Goal: Task Accomplishment & Management: Use online tool/utility

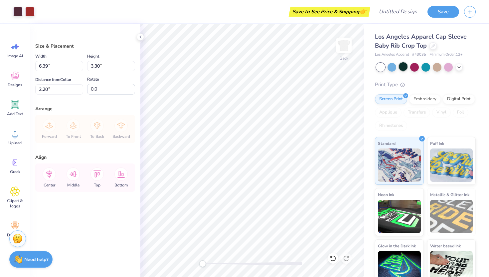
click at [406, 67] on div at bounding box center [403, 66] width 9 height 9
click at [14, 102] on icon at bounding box center [15, 104] width 6 height 6
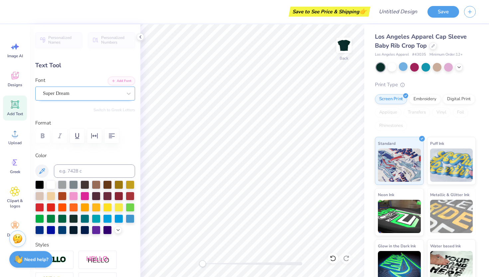
click at [80, 94] on div "Super Dream" at bounding box center [82, 93] width 80 height 10
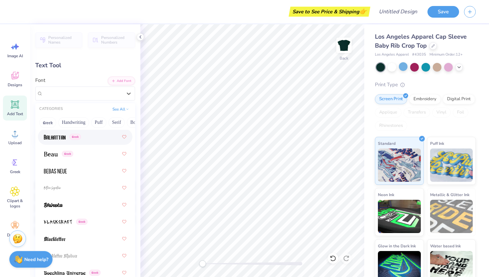
scroll to position [459, 0]
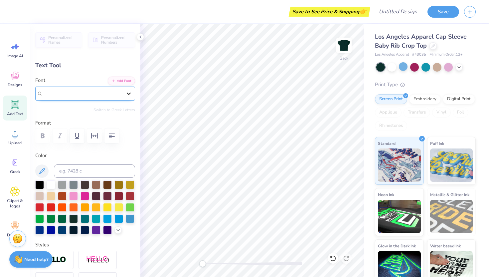
click at [125, 95] on icon at bounding box center [128, 93] width 7 height 7
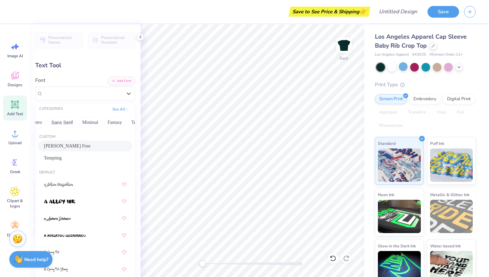
scroll to position [0, 190]
click at [91, 121] on button "Techno" at bounding box center [98, 122] width 21 height 11
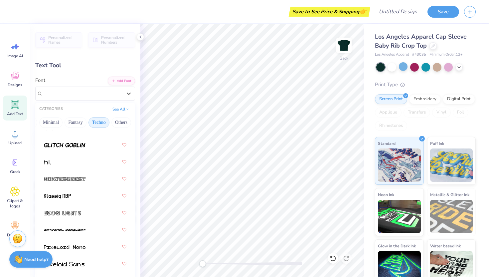
scroll to position [226, 0]
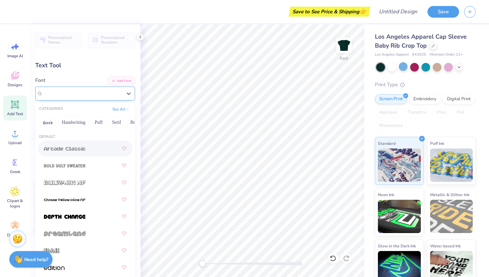
click at [95, 93] on div "Super Dream" at bounding box center [82, 93] width 79 height 8
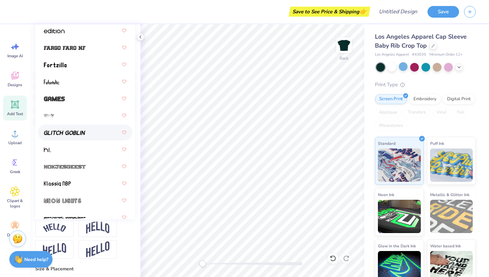
scroll to position [127, 0]
click at [86, 168] on div at bounding box center [85, 166] width 82 height 12
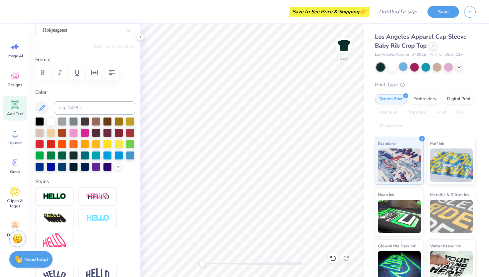
scroll to position [0, 0]
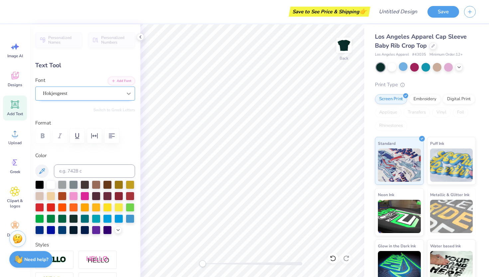
click at [124, 97] on div at bounding box center [129, 93] width 12 height 12
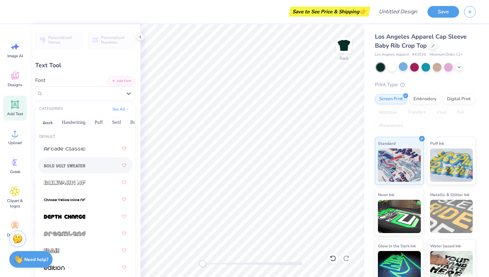
click at [82, 166] on img at bounding box center [65, 165] width 42 height 5
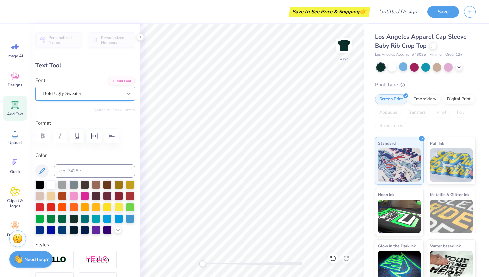
click at [125, 93] on icon at bounding box center [128, 93] width 7 height 7
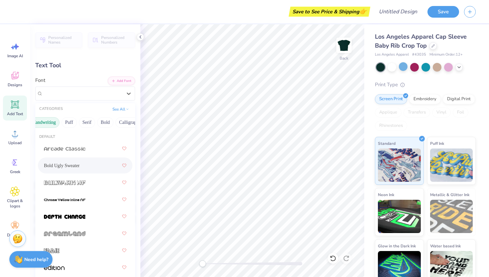
scroll to position [0, 48]
click at [94, 121] on button "Bold" at bounding box center [86, 122] width 16 height 11
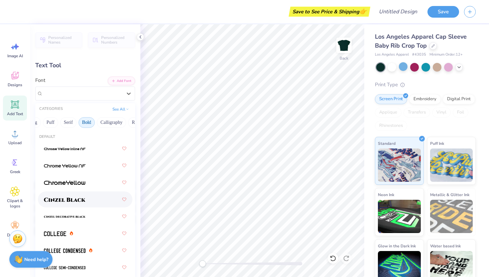
click at [80, 196] on span at bounding box center [65, 199] width 42 height 7
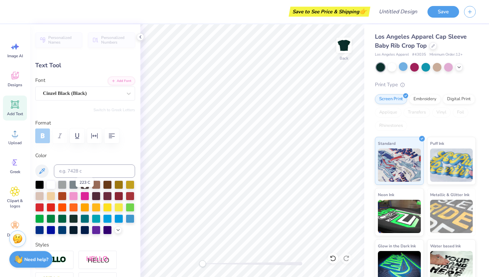
type textarea "C"
type textarea "CRANK ME"
click at [89, 196] on div at bounding box center [84, 195] width 9 height 9
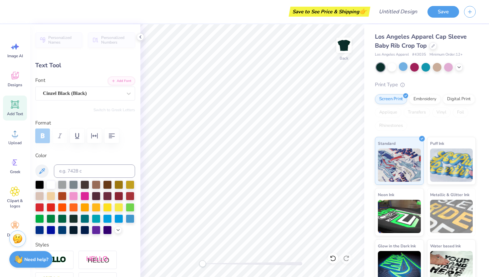
click at [90, 195] on div at bounding box center [85, 207] width 100 height 54
click at [78, 195] on div at bounding box center [73, 195] width 9 height 9
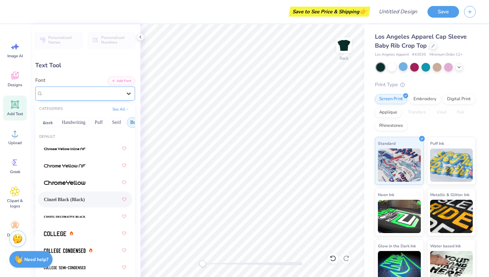
click at [123, 96] on div at bounding box center [129, 93] width 12 height 12
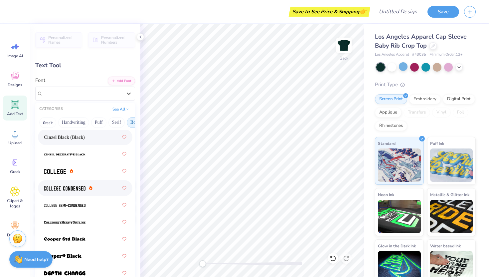
click at [82, 185] on span at bounding box center [65, 188] width 42 height 7
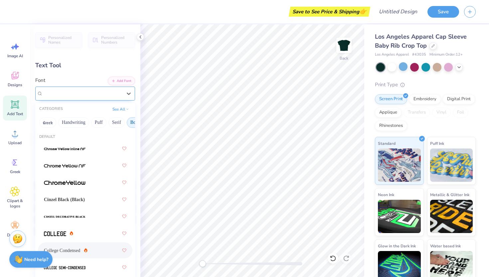
click at [115, 94] on div "College Condensed" at bounding box center [82, 93] width 80 height 10
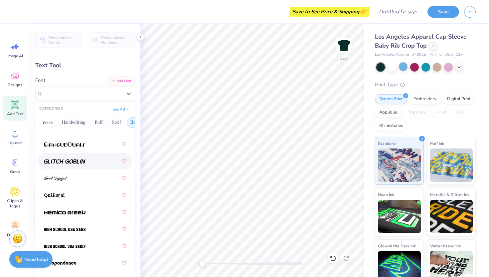
scroll to position [395, 0]
click at [94, 158] on div at bounding box center [85, 160] width 82 height 12
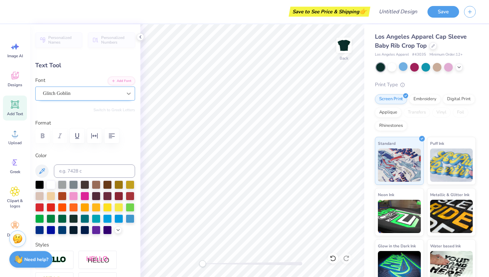
click at [125, 92] on icon at bounding box center [128, 93] width 7 height 7
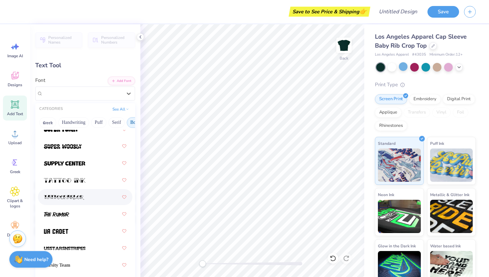
scroll to position [1, 0]
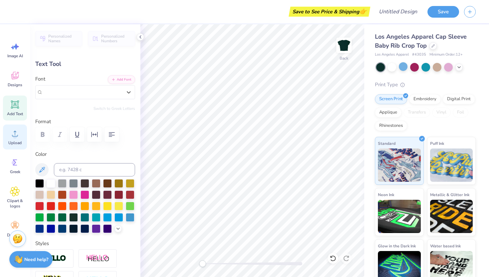
click at [19, 141] on span "Upload" at bounding box center [14, 142] width 13 height 5
click at [16, 134] on circle at bounding box center [15, 136] width 5 height 5
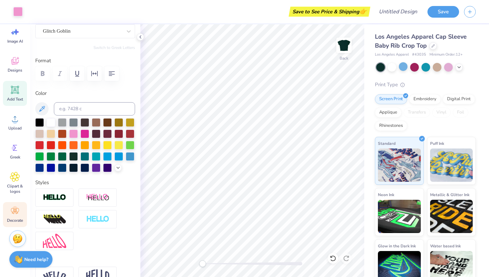
scroll to position [0, 0]
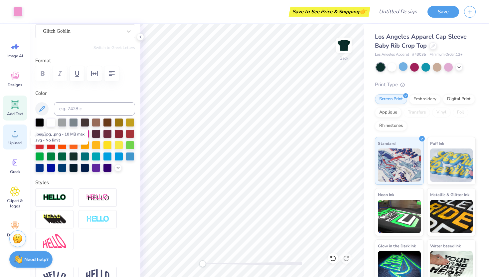
click at [15, 136] on icon at bounding box center [15, 134] width 6 height 6
click at [7, 137] on div "Upload" at bounding box center [15, 136] width 24 height 25
click at [11, 137] on icon at bounding box center [15, 133] width 10 height 10
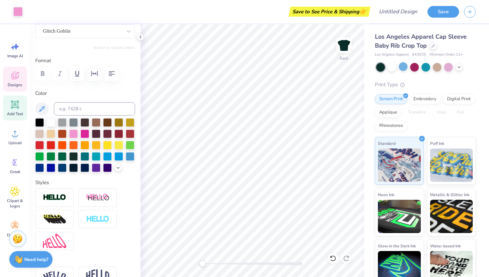
click at [11, 77] on icon at bounding box center [14, 76] width 7 height 8
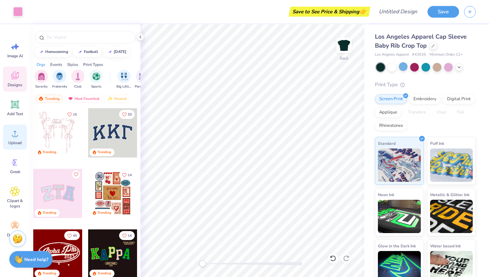
scroll to position [15, 0]
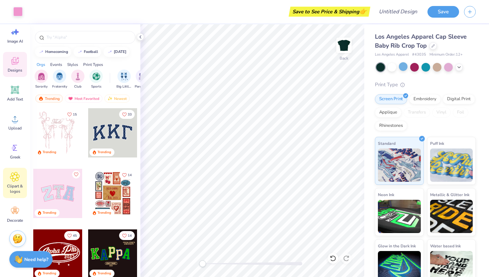
click at [12, 177] on icon at bounding box center [15, 177] width 10 height 10
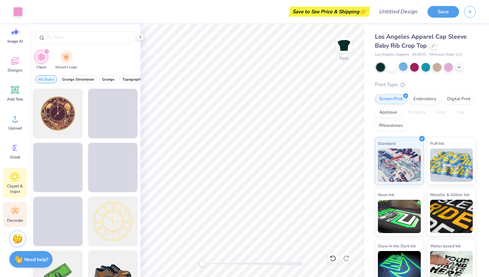
click at [15, 212] on icon at bounding box center [15, 211] width 8 height 6
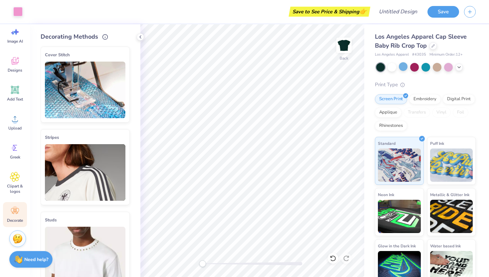
scroll to position [0, 0]
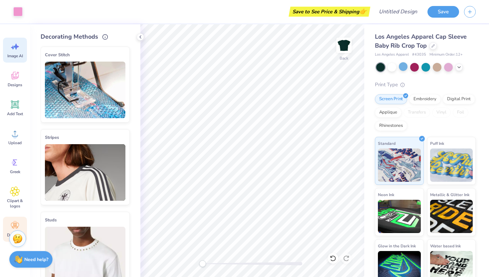
click at [16, 51] on icon at bounding box center [15, 47] width 10 height 10
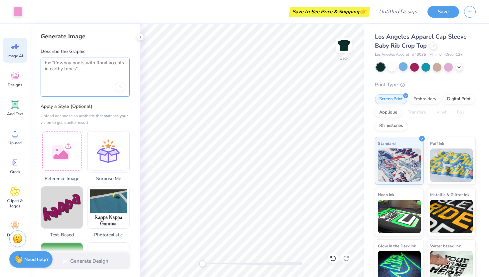
click at [63, 65] on textarea at bounding box center [85, 68] width 80 height 17
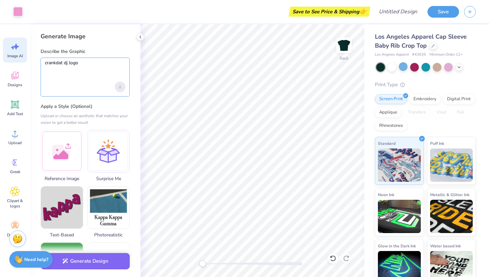
type textarea "crankdat dj logo"
click at [120, 88] on div "Upload image" at bounding box center [120, 86] width 11 height 11
click at [86, 255] on button "Generate Design" at bounding box center [85, 259] width 89 height 16
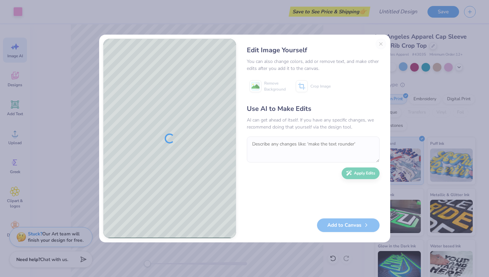
click at [380, 42] on div "Edit Image Yourself You can also change colors, add or remove text, and make ot…" at bounding box center [313, 139] width 146 height 200
click at [353, 175] on div "Use AI to Make Edits AI can get ahead of itself. If you have any specific chang…" at bounding box center [313, 158] width 133 height 108
click at [371, 167] on div "Use AI to Make Edits AI can get ahead of itself. If you have any specific chang…" at bounding box center [313, 158] width 133 height 108
click at [380, 46] on div "Edit Image Yourself You can also change colors, add or remove text, and make ot…" at bounding box center [313, 139] width 146 height 200
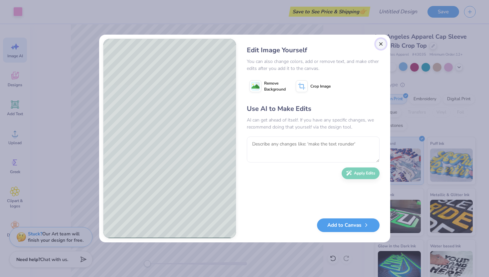
click at [380, 46] on button "Close" at bounding box center [380, 44] width 11 height 11
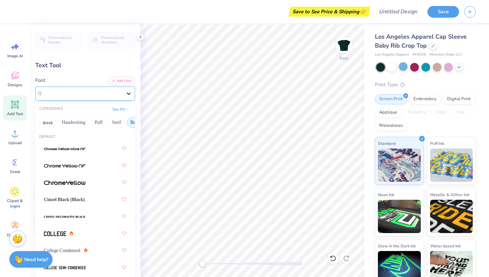
click at [125, 91] on icon at bounding box center [128, 93] width 7 height 7
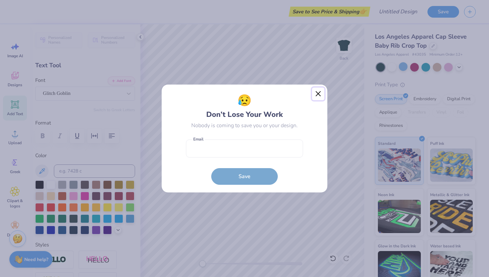
click at [320, 93] on button "Close" at bounding box center [318, 93] width 13 height 13
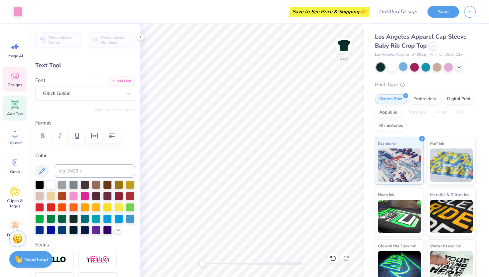
click at [17, 80] on div "Designs" at bounding box center [15, 79] width 24 height 25
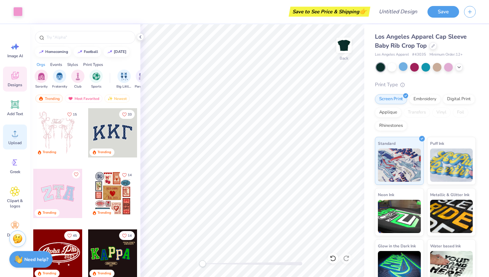
click at [16, 133] on icon at bounding box center [15, 133] width 10 height 10
click at [17, 112] on span "Add Text" at bounding box center [15, 113] width 16 height 5
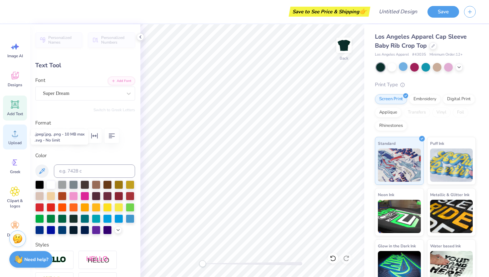
click at [15, 141] on span "Upload" at bounding box center [14, 142] width 13 height 5
click at [45, 136] on div at bounding box center [85, 135] width 100 height 15
click at [25, 139] on div "Upload" at bounding box center [15, 136] width 24 height 25
click at [13, 139] on div "Upload" at bounding box center [15, 136] width 24 height 25
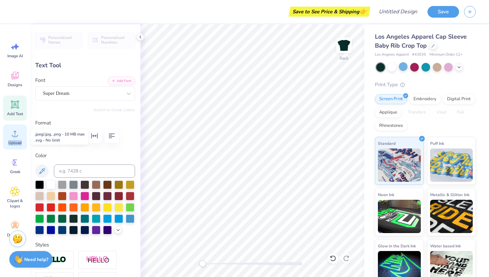
click at [13, 139] on div "Upload" at bounding box center [15, 136] width 24 height 25
click at [16, 130] on icon at bounding box center [15, 133] width 10 height 10
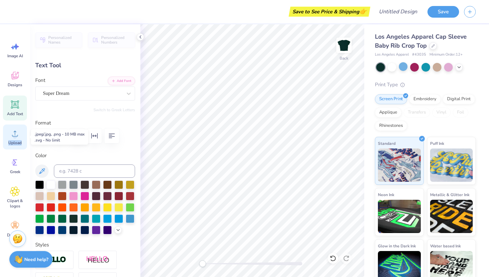
click at [16, 130] on icon at bounding box center [15, 133] width 10 height 10
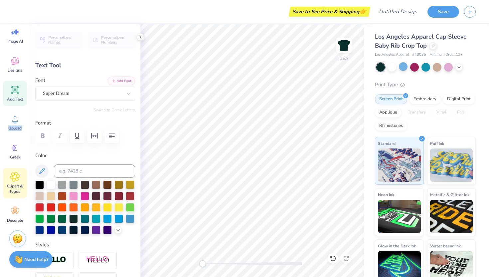
click at [16, 181] on icon at bounding box center [15, 177] width 10 height 10
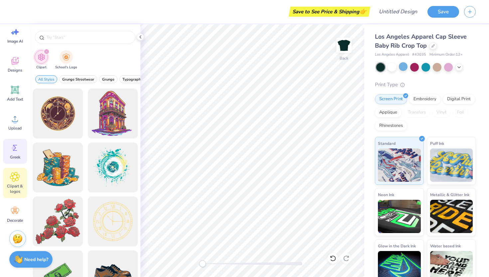
click at [13, 150] on icon at bounding box center [15, 148] width 10 height 10
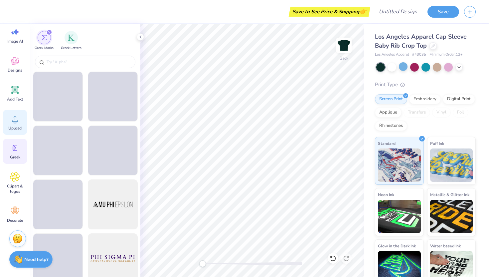
click at [16, 126] on span "Upload" at bounding box center [14, 127] width 13 height 5
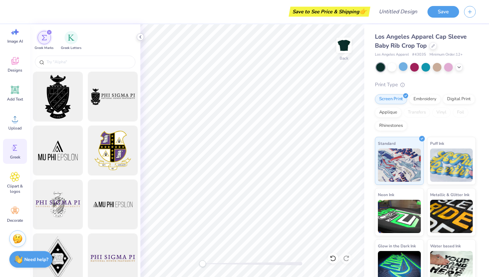
click at [142, 37] on icon at bounding box center [140, 36] width 5 height 5
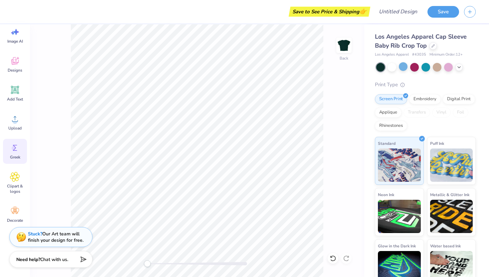
scroll to position [5, 1]
type textarea "TET"
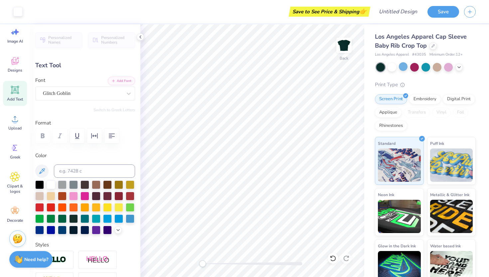
type input "2.94"
type input "1.17"
type input "6.17"
click at [140, 39] on icon at bounding box center [140, 36] width 5 height 5
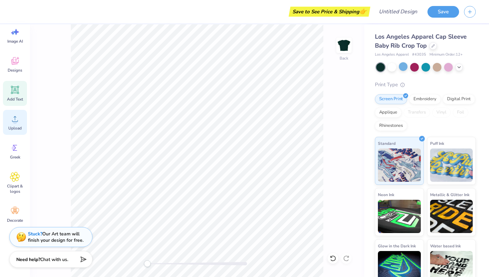
click at [11, 125] on div "Upload" at bounding box center [15, 122] width 24 height 25
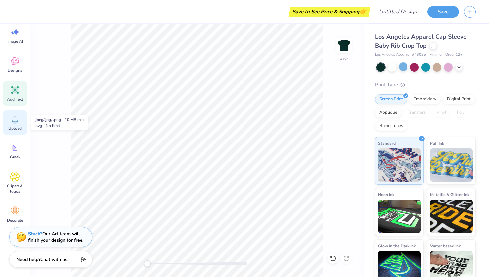
click at [13, 122] on circle at bounding box center [15, 121] width 5 height 5
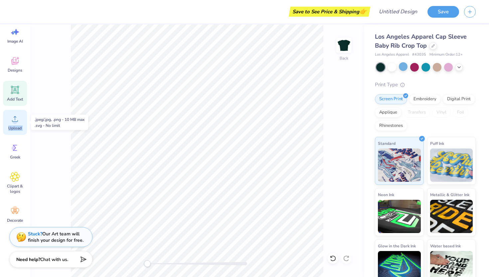
click at [13, 122] on circle at bounding box center [15, 121] width 5 height 5
click at [18, 120] on icon at bounding box center [15, 119] width 6 height 6
click at [19, 120] on icon at bounding box center [15, 119] width 10 height 10
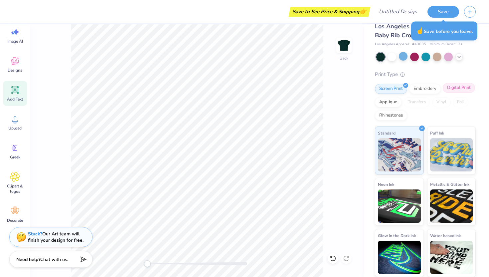
scroll to position [0, 0]
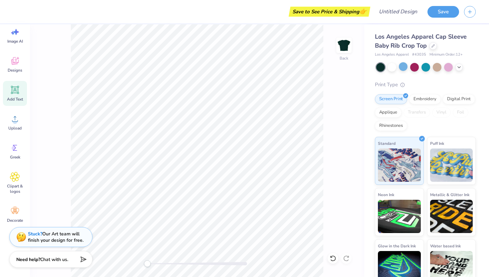
click at [380, 67] on div at bounding box center [380, 67] width 9 height 9
click at [15, 123] on circle at bounding box center [15, 121] width 5 height 5
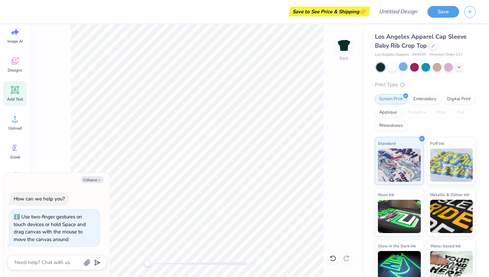
click at [140, 262] on div "Back" at bounding box center [197, 150] width 334 height 252
click at [14, 119] on icon at bounding box center [15, 119] width 10 height 10
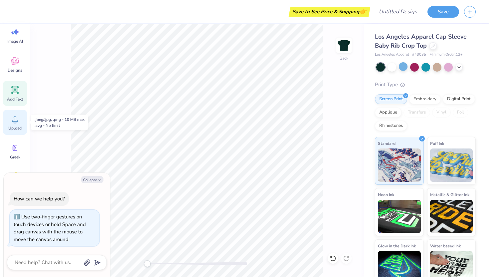
click at [13, 124] on div "Upload" at bounding box center [15, 122] width 24 height 25
click at [443, 103] on div "Digital Print" at bounding box center [459, 98] width 32 height 10
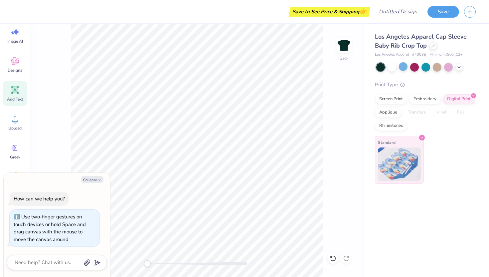
click at [403, 156] on img at bounding box center [399, 163] width 43 height 33
click at [428, 99] on div "Embroidery" at bounding box center [425, 98] width 32 height 10
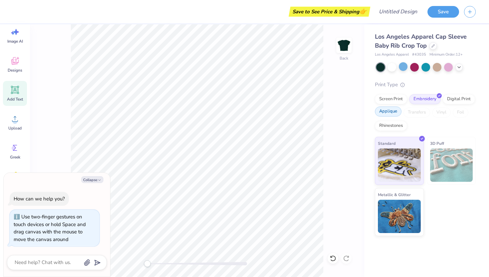
click at [392, 115] on div "Applique" at bounding box center [388, 111] width 27 height 10
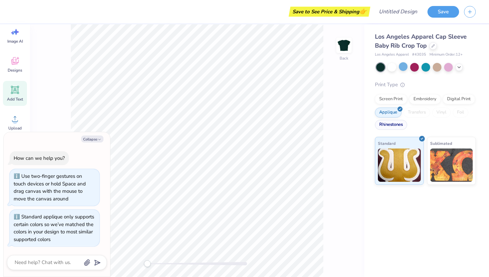
click at [394, 129] on div "Rhinestones" at bounding box center [391, 125] width 32 height 10
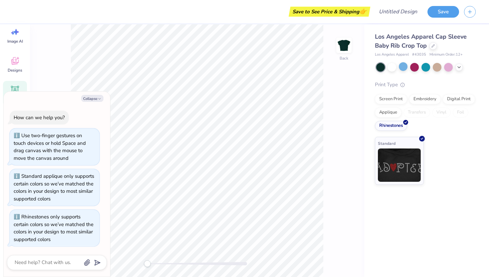
click at [389, 91] on div "Print Type Screen Print Embroidery Digital Print Applique Transfers Vinyl Foil …" at bounding box center [425, 133] width 101 height 104
click at [391, 98] on div "Screen Print" at bounding box center [391, 98] width 32 height 10
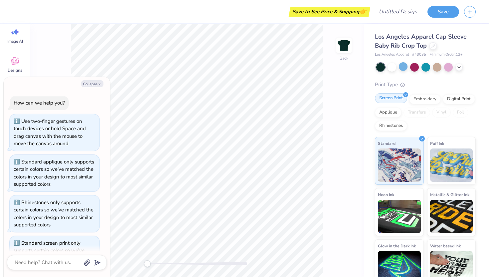
scroll to position [26, 0]
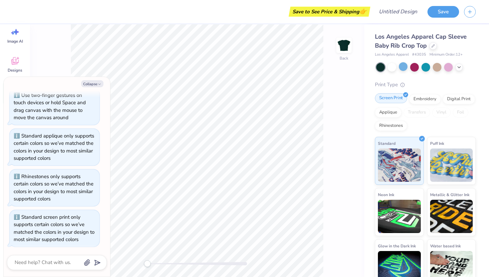
type textarea "x"
click at [58, 261] on textarea at bounding box center [48, 262] width 68 height 9
type textarea "w"
type textarea "x"
type textarea "wa"
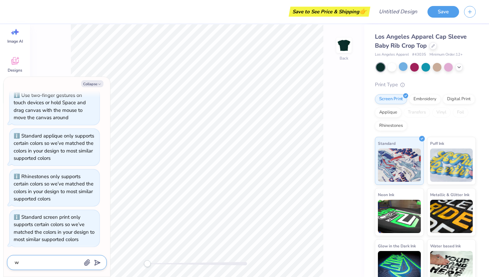
type textarea "x"
type textarea "wan"
type textarea "x"
type textarea "want"
type textarea "x"
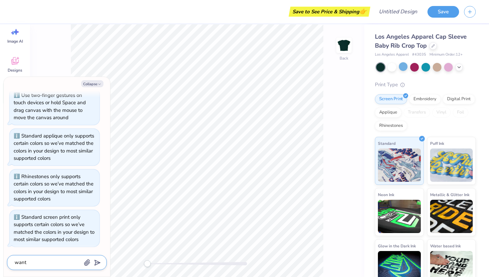
type textarea "want"
type textarea "x"
type textarea "want t"
type textarea "x"
type textarea "want to"
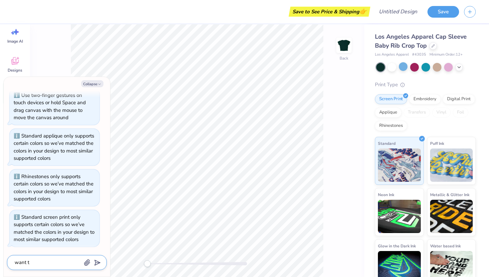
type textarea "x"
type textarea "want to"
type textarea "x"
type textarea "want to u"
type textarea "x"
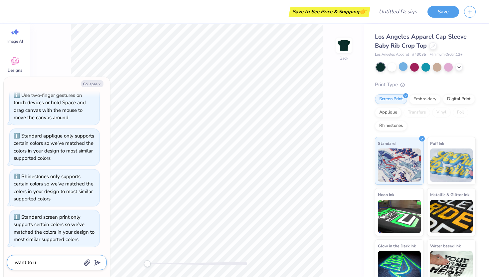
type textarea "want to up"
type textarea "x"
type textarea "want to upl"
type textarea "x"
type textarea "want to uplo"
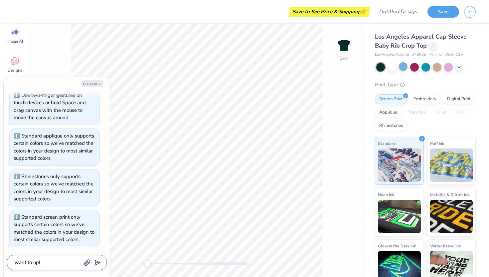
type textarea "x"
type textarea "want to uploa"
type textarea "x"
type textarea "want to upload"
type textarea "x"
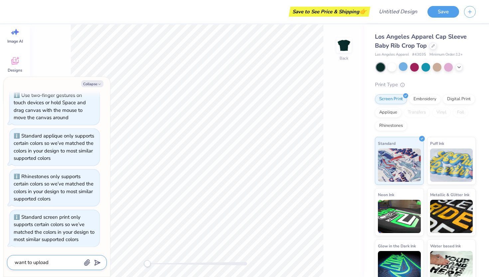
type textarea "want to upload"
type textarea "x"
type textarea "want to upload a"
type textarea "x"
type textarea "want to upload an"
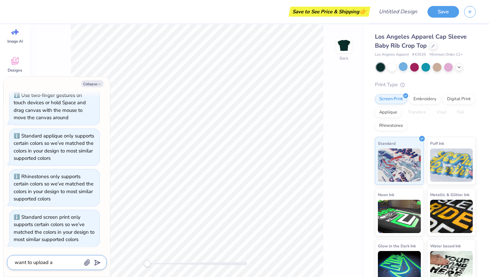
type textarea "x"
type textarea "want to upload an"
type textarea "x"
type textarea "want to upload an i"
type textarea "x"
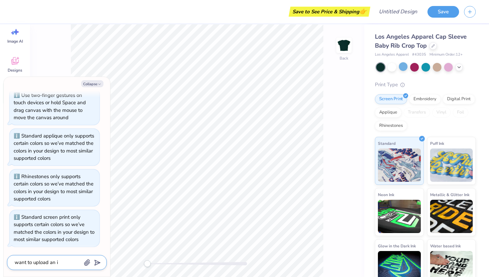
type textarea "want to upload an im"
type textarea "x"
type textarea "want to upload an ima"
type textarea "x"
type textarea "want to upload an imag"
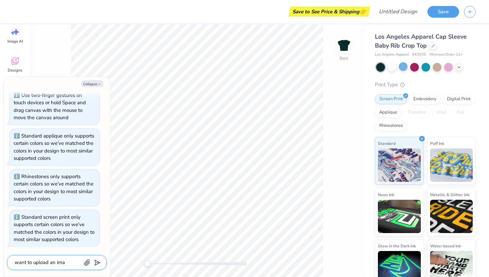
type textarea "x"
type textarea "want to upload an image"
type textarea "x"
type textarea "want to upload an image"
type textarea "x"
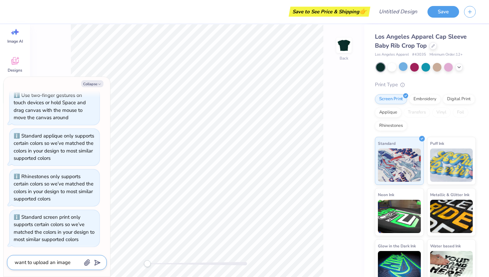
type textarea "want to upload an image f"
type textarea "x"
type textarea "want to upload an image fr"
type textarea "x"
type textarea "want to upload an image fro"
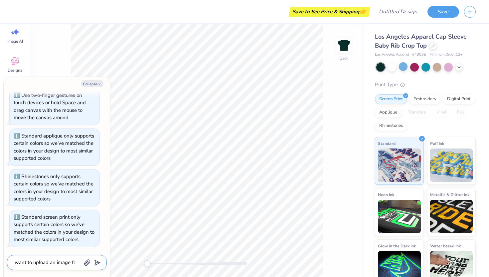
type textarea "x"
type textarea "want to upload an image from"
type textarea "x"
type textarea "want to upload an image from"
type textarea "x"
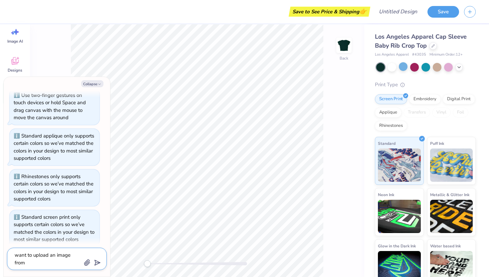
type textarea "want to upload an image from g"
type textarea "x"
type textarea "want to upload an image from go"
type textarea "x"
type textarea "want to upload an image from goo"
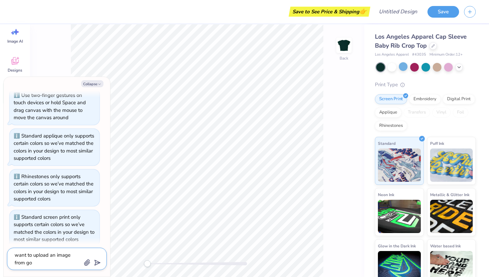
type textarea "x"
type textarea "want to upload an image from goog"
type textarea "x"
type textarea "want to upload an image from googl"
type textarea "x"
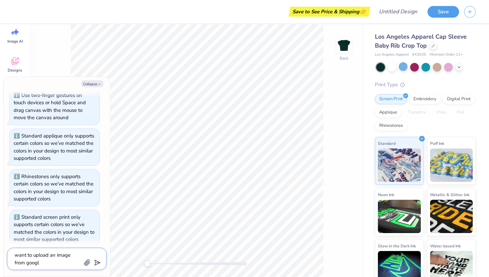
type textarea "want to upload an image from google"
type textarea "x"
type textarea "want to upload an image from google"
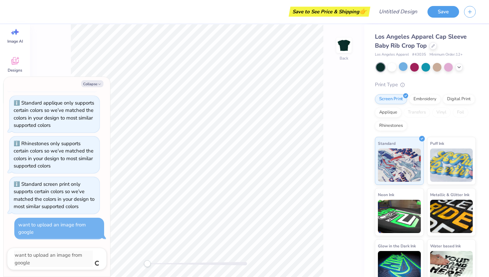
type textarea "x"
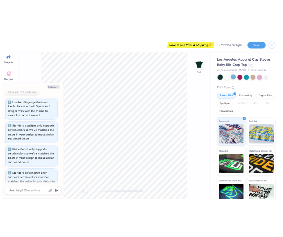
scroll to position [52, 0]
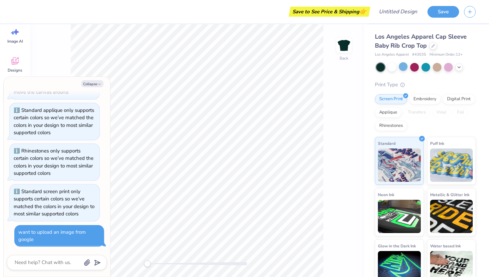
drag, startPoint x: 59, startPoint y: 92, endPoint x: 65, endPoint y: 118, distance: 26.7
click at [65, 117] on div "How can we help you? Use two-finger gestures on touch devices or hold Space and…" at bounding box center [57, 145] width 100 height 213
click at [102, 82] on button "Collapse" at bounding box center [92, 83] width 22 height 7
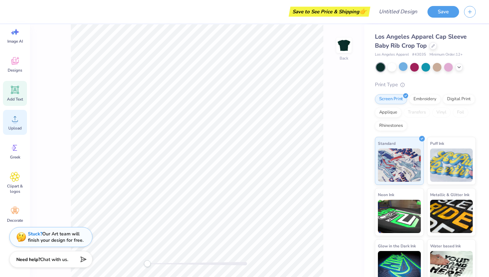
click at [21, 122] on div "Upload" at bounding box center [15, 122] width 24 height 25
click at [16, 122] on circle at bounding box center [15, 121] width 5 height 5
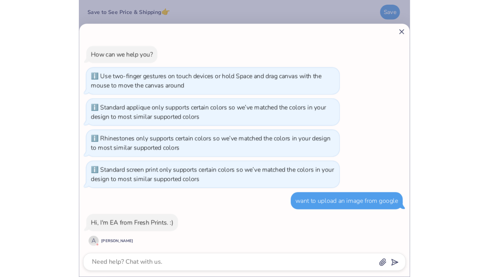
scroll to position [76, 0]
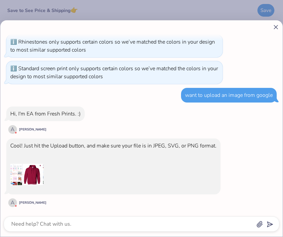
click at [33, 178] on img at bounding box center [26, 174] width 33 height 33
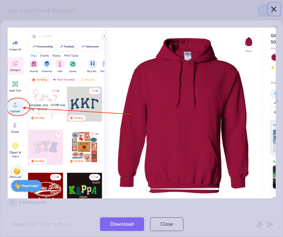
click at [272, 9] on button "Close" at bounding box center [274, 9] width 13 height 13
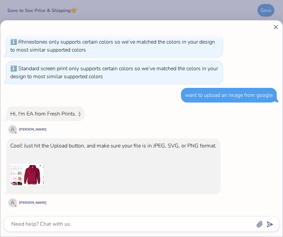
click at [275, 26] on icon at bounding box center [276, 27] width 7 height 7
type textarea "x"
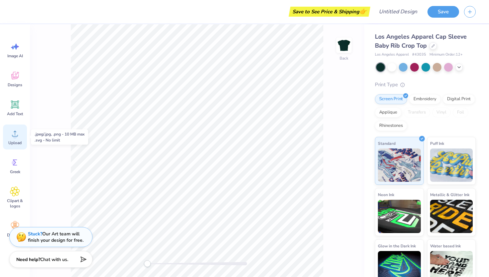
click at [15, 139] on div "Upload" at bounding box center [15, 136] width 24 height 25
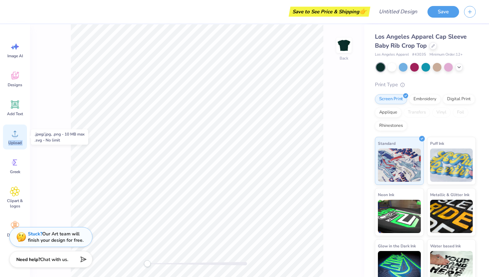
click at [15, 139] on div "Upload" at bounding box center [15, 136] width 24 height 25
click at [5, 135] on div "Upload" at bounding box center [15, 136] width 24 height 25
click at [19, 136] on icon at bounding box center [15, 133] width 10 height 10
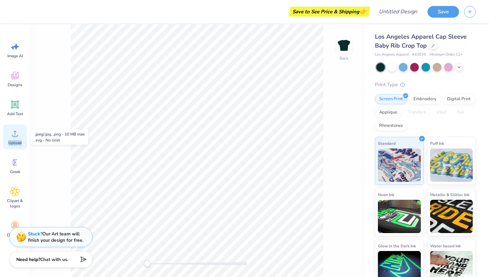
click at [17, 134] on icon at bounding box center [15, 133] width 10 height 10
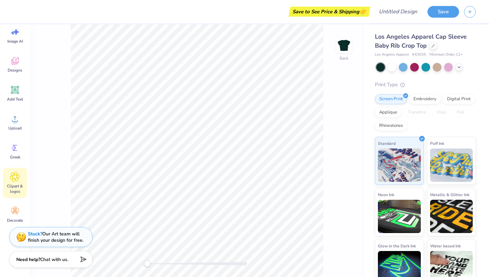
click at [19, 180] on icon at bounding box center [15, 177] width 10 height 10
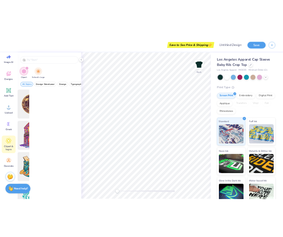
scroll to position [0, 0]
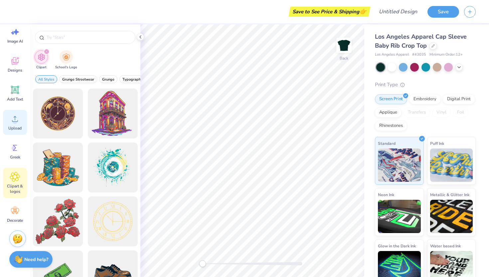
click at [17, 115] on icon at bounding box center [15, 119] width 10 height 10
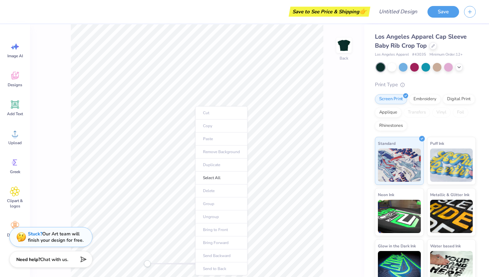
click at [216, 129] on ul "Cut Copy Paste Remove Background Duplicate Select All Delete Group Ungroup Brin…" at bounding box center [221, 190] width 52 height 169
click at [216, 139] on ul "Cut Copy Paste Remove Background Duplicate Select All Delete Group Ungroup Brin…" at bounding box center [221, 190] width 52 height 169
